Goal: Find contact information: Find contact information

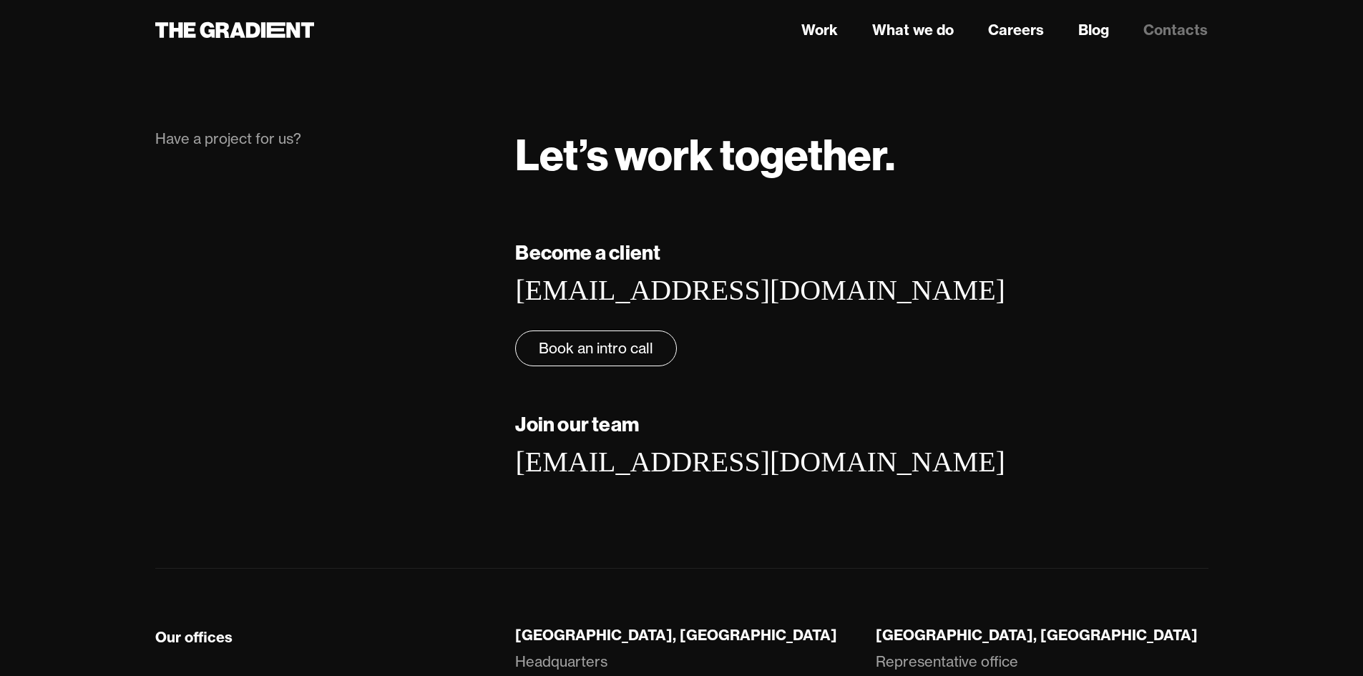
click at [603, 436] on strong "Join our team" at bounding box center [577, 423] width 124 height 25
click at [758, 445] on div "Become a client [EMAIL_ADDRESS][DOMAIN_NAME] ‍ Book an intro call Join our team…" at bounding box center [861, 380] width 721 height 285
click at [270, 149] on div "Have a project for us?" at bounding box center [321, 139] width 332 height 20
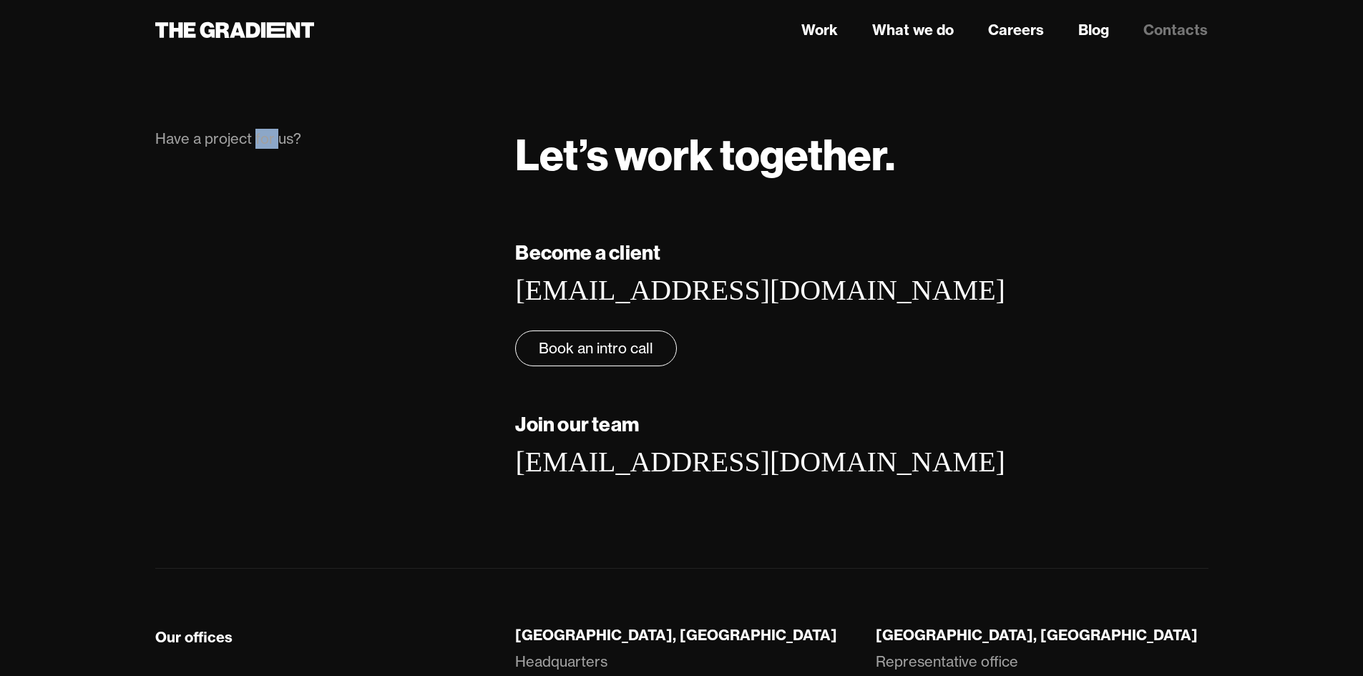
click at [270, 149] on div "Have a project for us?" at bounding box center [321, 139] width 332 height 20
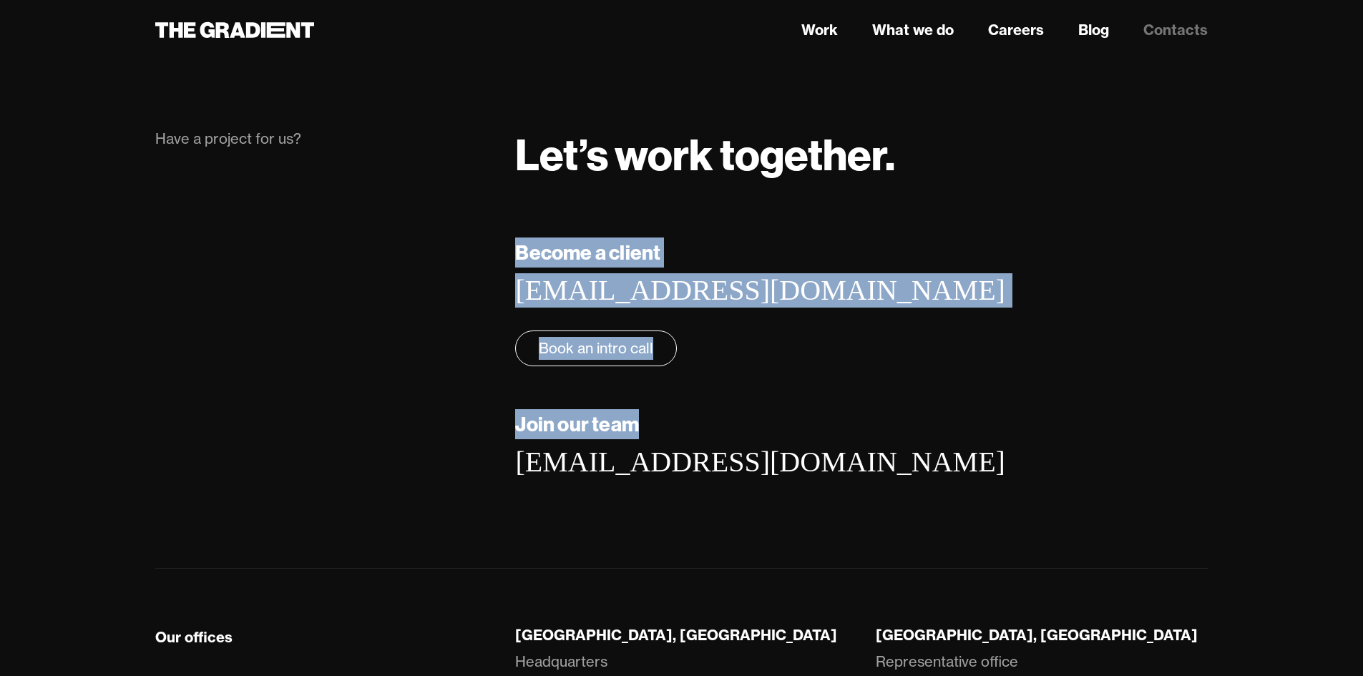
drag, startPoint x: 273, startPoint y: 376, endPoint x: 896, endPoint y: 428, distance: 625.3
click at [896, 428] on div "Become a client [EMAIL_ADDRESS][DOMAIN_NAME] ‍ Book an intro call Join our team…" at bounding box center [682, 380] width 1082 height 285
click at [977, 439] on h5 "Join our team" at bounding box center [861, 424] width 693 height 30
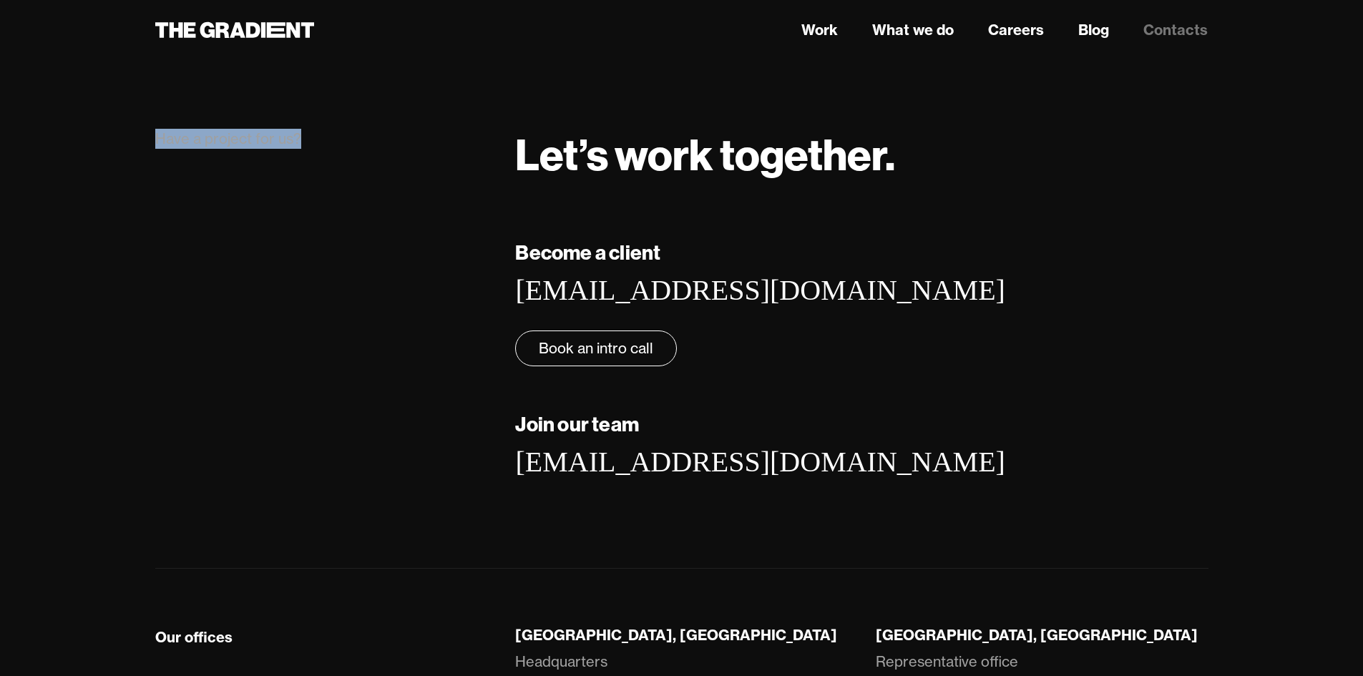
drag, startPoint x: 298, startPoint y: 178, endPoint x: 157, endPoint y: 187, distance: 141.3
click at [157, 187] on div "Have a project for us?" at bounding box center [321, 183] width 361 height 109
click at [553, 265] on strong "Become a client" at bounding box center [587, 252] width 145 height 25
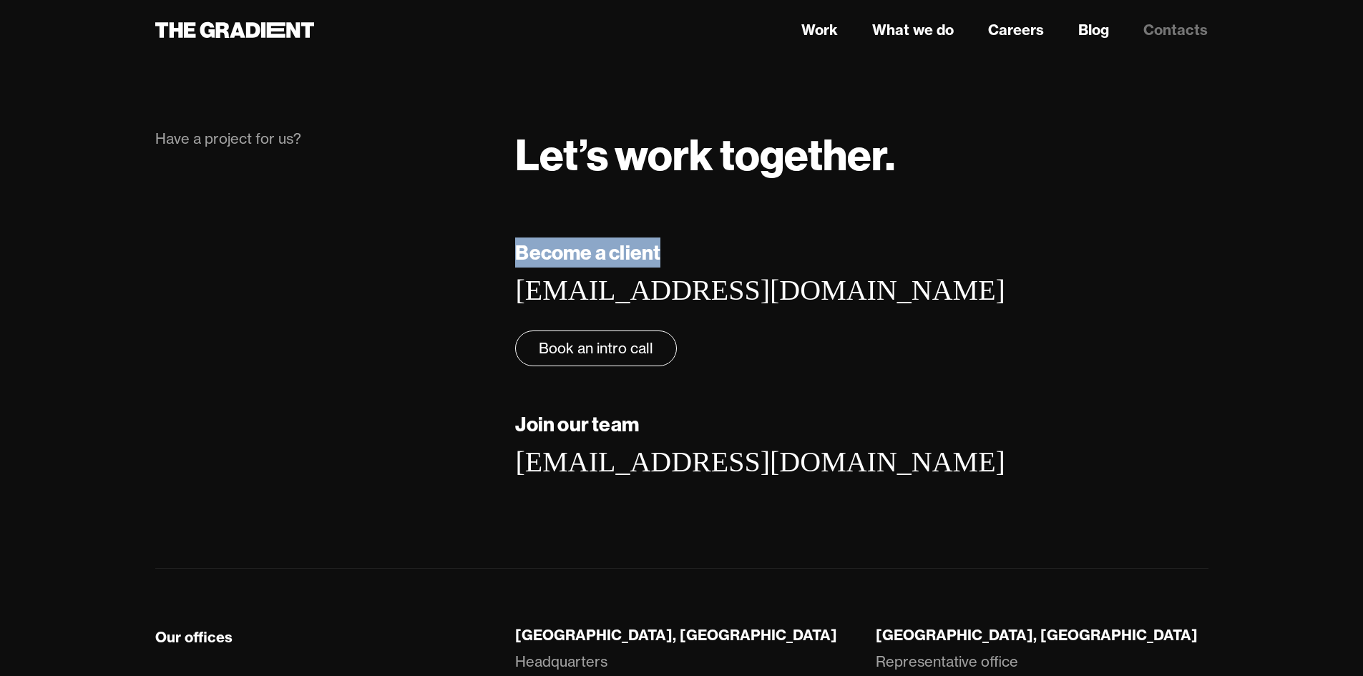
drag, startPoint x: 553, startPoint y: 275, endPoint x: 646, endPoint y: 278, distance: 93.1
click at [646, 265] on strong "Become a client" at bounding box center [587, 252] width 145 height 25
drag, startPoint x: 646, startPoint y: 278, endPoint x: 544, endPoint y: 283, distance: 102.5
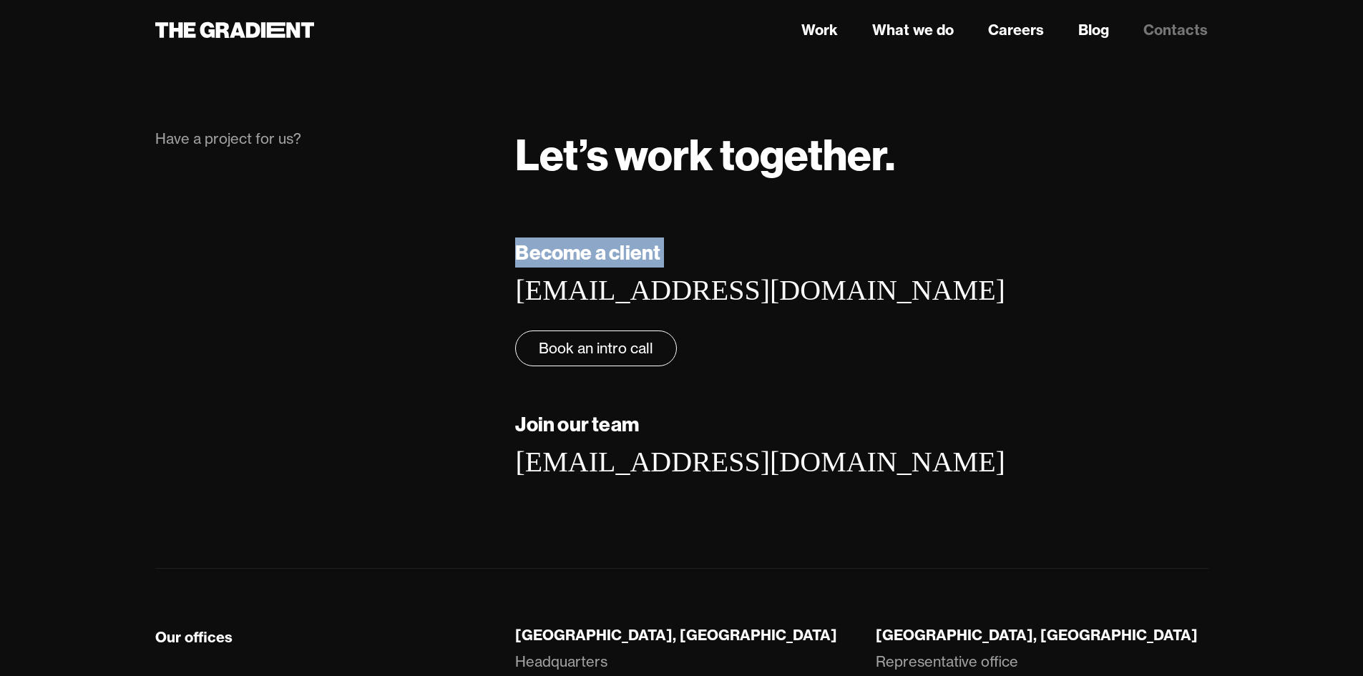
click at [544, 265] on strong "Become a client" at bounding box center [587, 252] width 145 height 25
click at [746, 349] on div "Become a client [EMAIL_ADDRESS][DOMAIN_NAME] ‍ Book an intro call" at bounding box center [861, 302] width 693 height 129
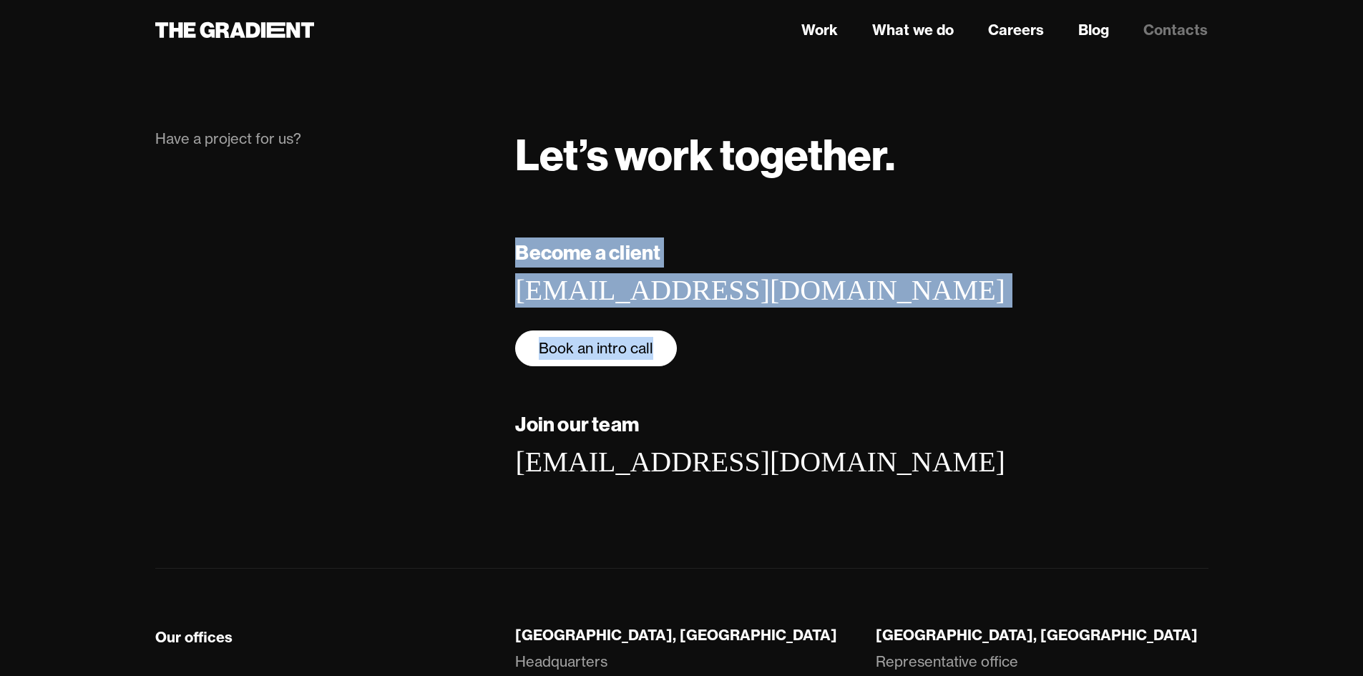
drag, startPoint x: 499, startPoint y: 380, endPoint x: 673, endPoint y: 376, distance: 173.9
click at [673, 376] on div "Become a client [EMAIL_ADDRESS][DOMAIN_NAME] ‍ Book an intro call Join our team…" at bounding box center [682, 380] width 1082 height 285
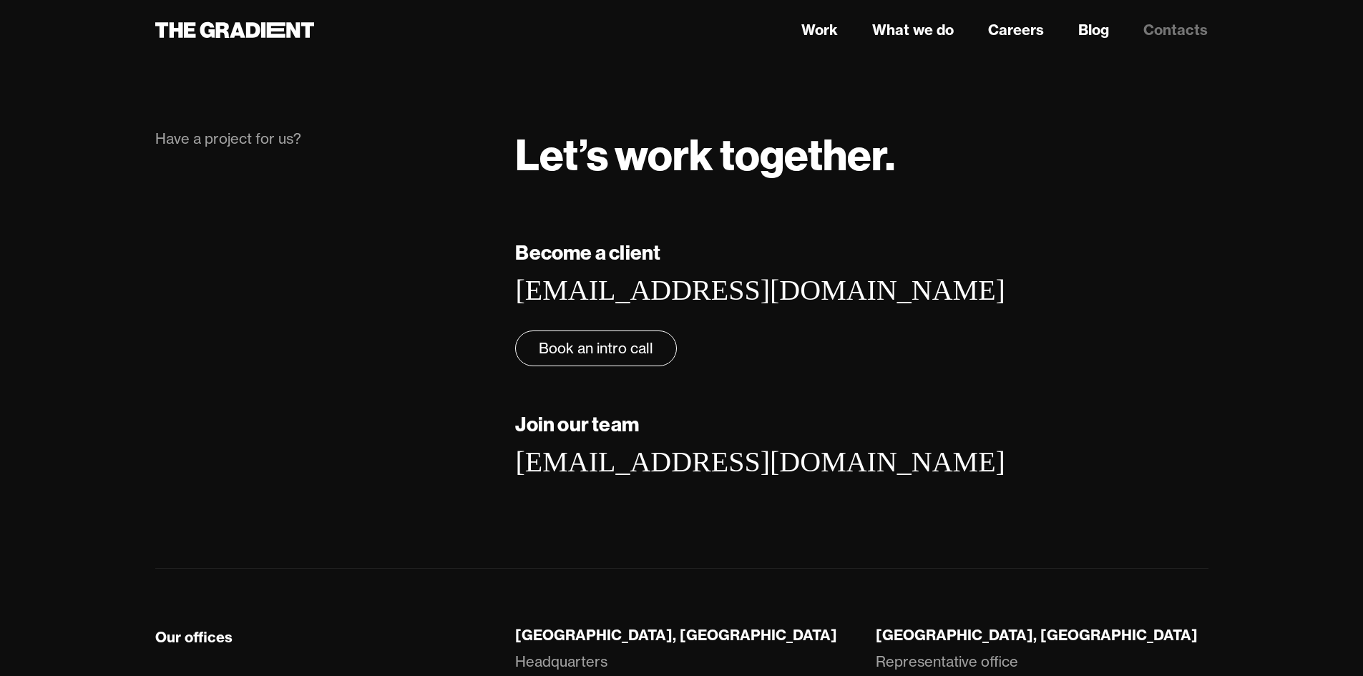
click at [702, 366] on div "Become a client [EMAIL_ADDRESS][DOMAIN_NAME] ‍ Book an intro call" at bounding box center [861, 302] width 693 height 129
drag, startPoint x: 514, startPoint y: 392, endPoint x: 655, endPoint y: 390, distance: 141.0
click at [655, 390] on div "Become a client [EMAIL_ADDRESS][DOMAIN_NAME] ‍ Book an intro call Join our team…" at bounding box center [861, 380] width 721 height 285
copy div "‍ Book an intro call"
click at [904, 313] on div "Become a client [EMAIL_ADDRESS][DOMAIN_NAME] ‍ Book an intro call" at bounding box center [861, 302] width 693 height 129
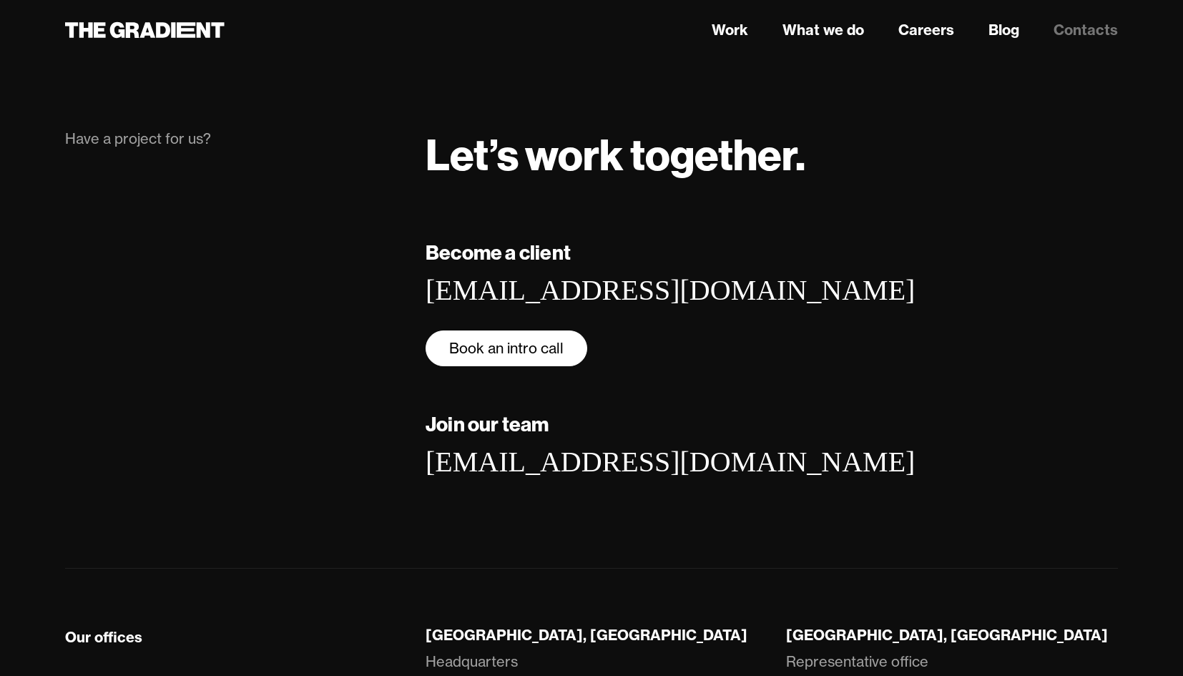
click at [511, 349] on link "Book an intro call" at bounding box center [507, 349] width 162 height 36
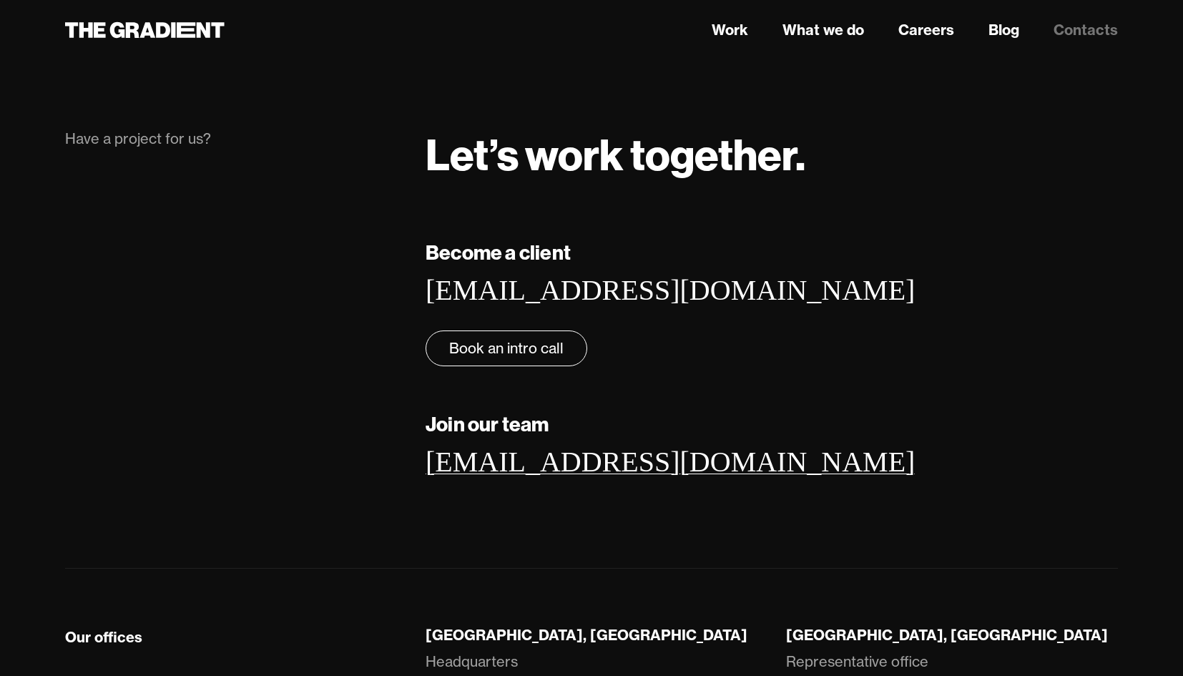
click at [562, 457] on link "[EMAIL_ADDRESS][DOMAIN_NAME]" at bounding box center [670, 462] width 489 height 32
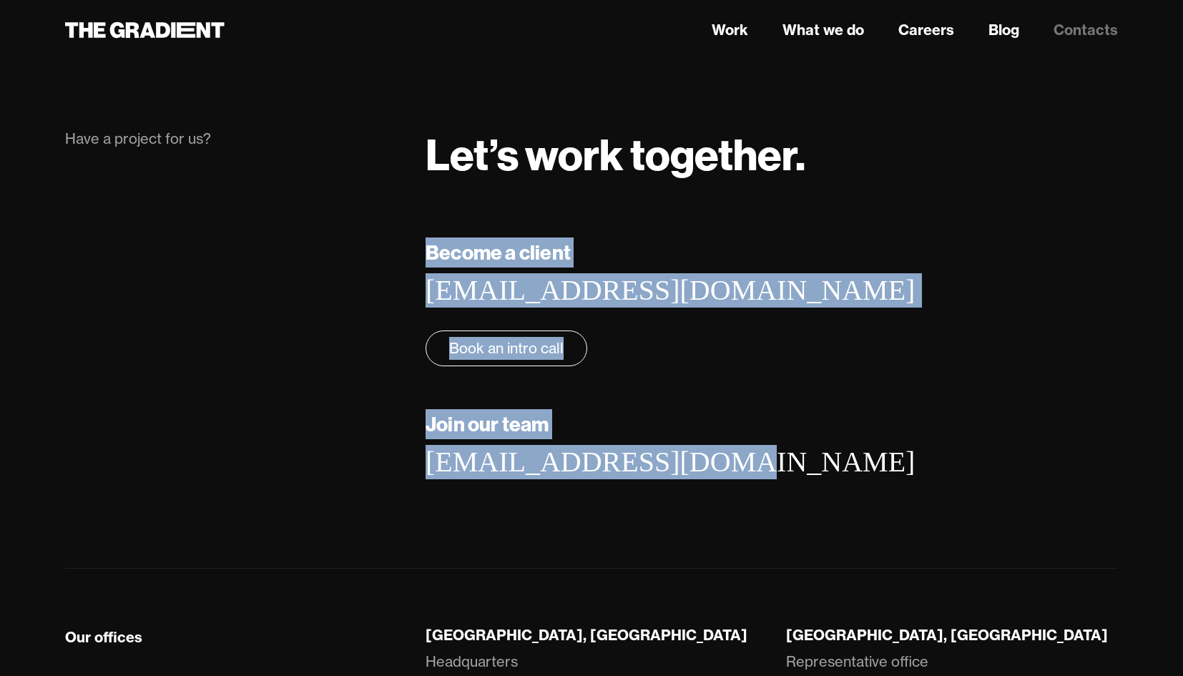
drag, startPoint x: 401, startPoint y: 462, endPoint x: 751, endPoint y: 464, distance: 350.6
click at [751, 464] on div "Become a client [EMAIL_ADDRESS][DOMAIN_NAME] ‍ Book an intro call Join our team…" at bounding box center [592, 380] width 1082 height 285
click at [768, 475] on div "Join our team [EMAIL_ADDRESS][DOMAIN_NAME]" at bounding box center [772, 444] width 693 height 70
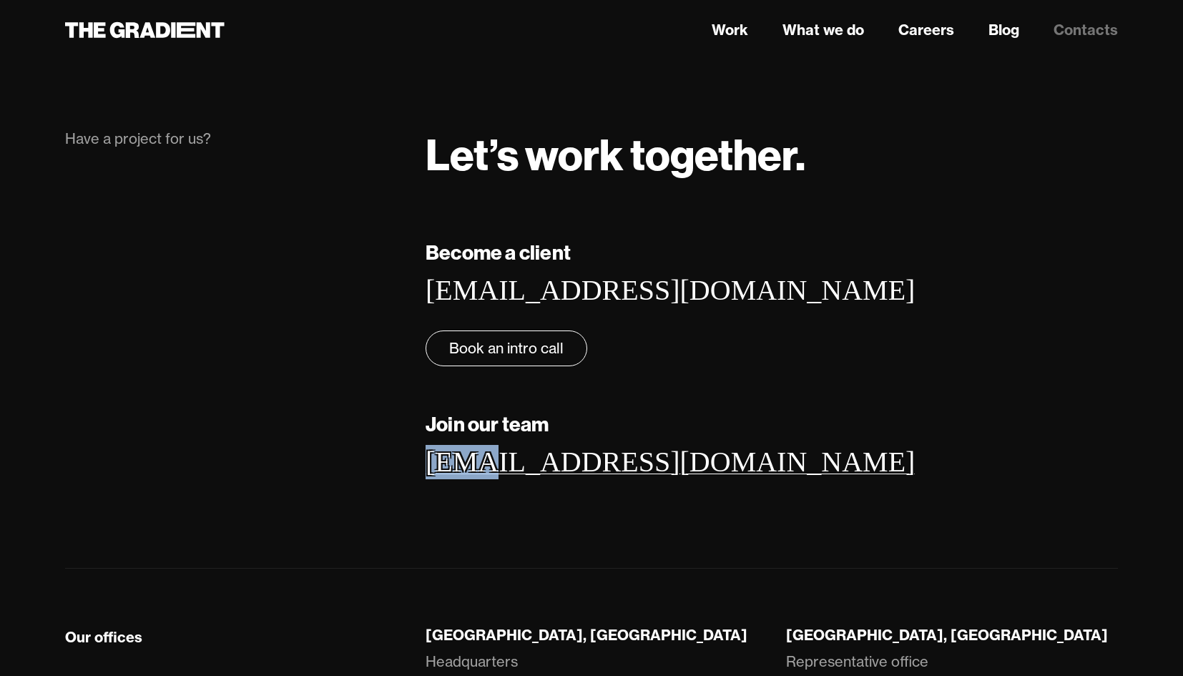
drag, startPoint x: 422, startPoint y: 469, endPoint x: 485, endPoint y: 467, distance: 63.0
click at [485, 467] on div "Become a client [EMAIL_ADDRESS][DOMAIN_NAME] ‍ Book an intro call Join our team…" at bounding box center [771, 380] width 721 height 285
